Goal: Transaction & Acquisition: Register for event/course

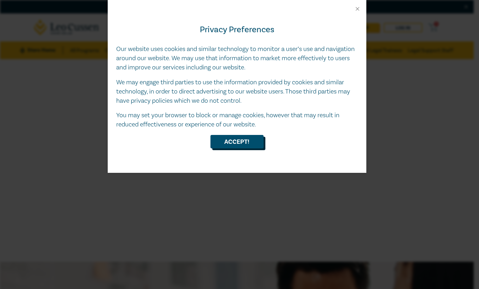
click at [230, 147] on button "Accept!" at bounding box center [236, 141] width 53 height 13
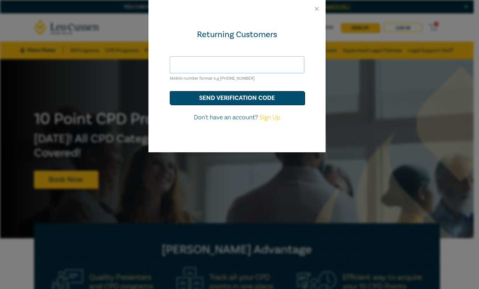
click at [221, 69] on input "text" at bounding box center [237, 64] width 135 height 17
type input "[EMAIL_ADDRESS][DOMAIN_NAME]"
click at [214, 97] on button "send verification code" at bounding box center [237, 97] width 135 height 13
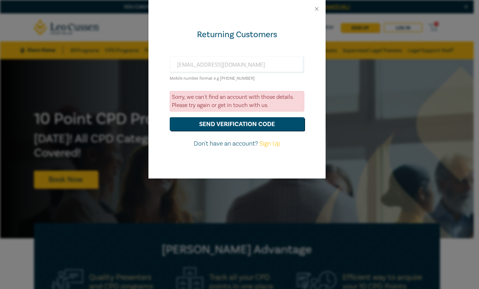
click at [276, 142] on link "Sign Up" at bounding box center [269, 144] width 21 height 8
select select "AU"
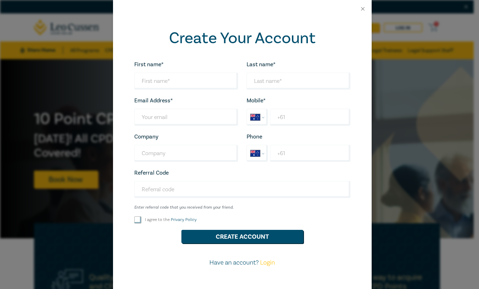
click at [171, 71] on div "First name* Looks good!" at bounding box center [186, 75] width 112 height 30
click at [170, 77] on input "First name*" at bounding box center [186, 81] width 104 height 17
type input "YU"
type input "LIU"
type input "[EMAIL_ADDRESS][DOMAIN_NAME]"
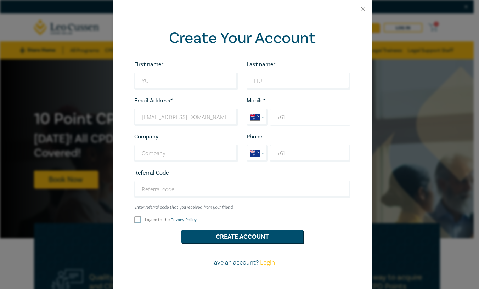
click at [287, 116] on input "+61" at bounding box center [310, 117] width 80 height 17
type input "[PHONE_NUMBER]"
click at [158, 160] on input "Company" at bounding box center [186, 153] width 104 height 17
click at [280, 158] on input "+61" at bounding box center [310, 153] width 80 height 17
type input "[PHONE_NUMBER]"
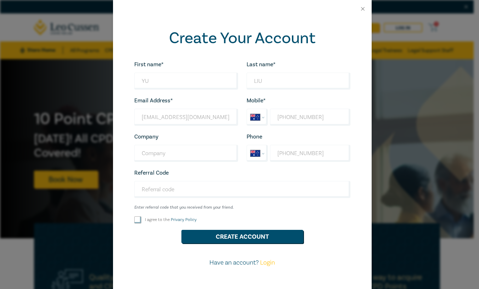
click at [158, 221] on label "I agree to the Privacy Policy" at bounding box center [171, 220] width 52 height 6
click at [141, 221] on input "I agree to the Privacy Policy" at bounding box center [137, 219] width 7 height 7
checkbox input "true"
click at [205, 231] on button "Create Account" at bounding box center [242, 236] width 122 height 13
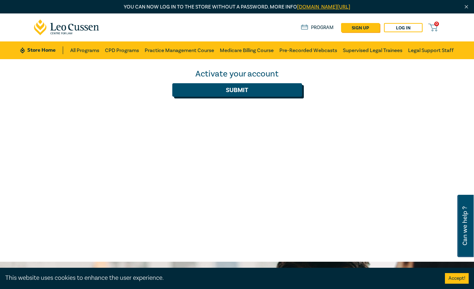
click at [236, 90] on button "Submit" at bounding box center [237, 89] width 130 height 13
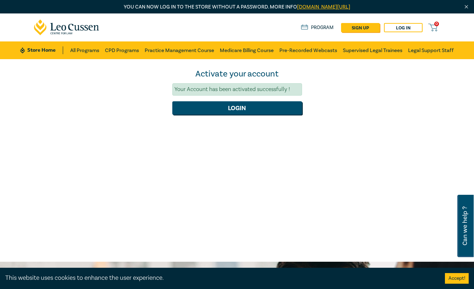
click at [225, 91] on div "Your Account has been activated successfully !" at bounding box center [237, 89] width 130 height 12
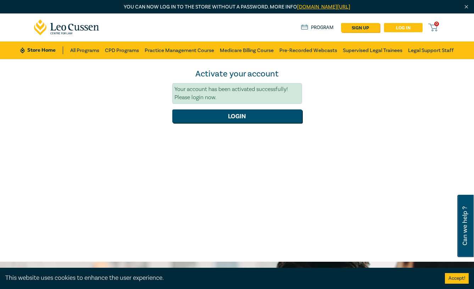
click at [402, 30] on link "Log in" at bounding box center [403, 27] width 39 height 9
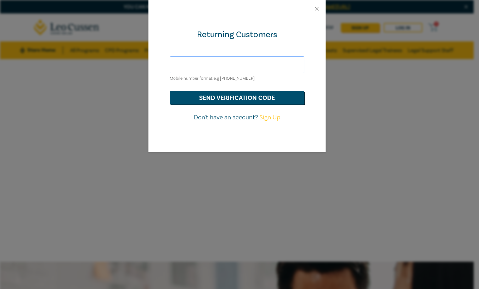
click at [222, 67] on input "text" at bounding box center [237, 64] width 135 height 17
type input "[EMAIL_ADDRESS][DOMAIN_NAME]"
click at [262, 100] on button "send verification code" at bounding box center [237, 97] width 135 height 13
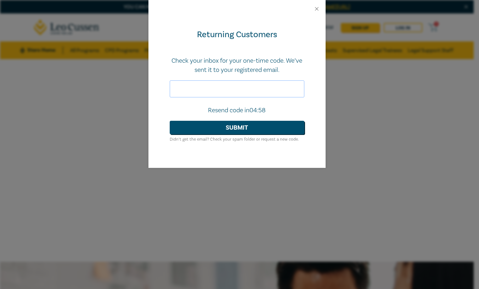
click at [239, 91] on input "text" at bounding box center [237, 88] width 135 height 17
paste input "909522"
type input "909522"
click at [214, 131] on button "Submit" at bounding box center [237, 127] width 135 height 13
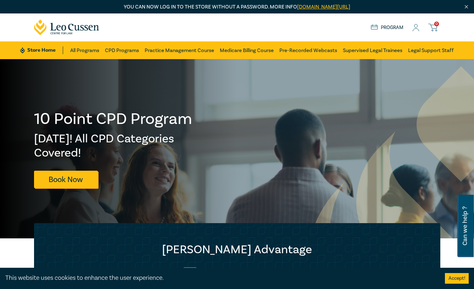
click at [391, 26] on link "Program" at bounding box center [386, 28] width 33 height 8
